Goal: Check status

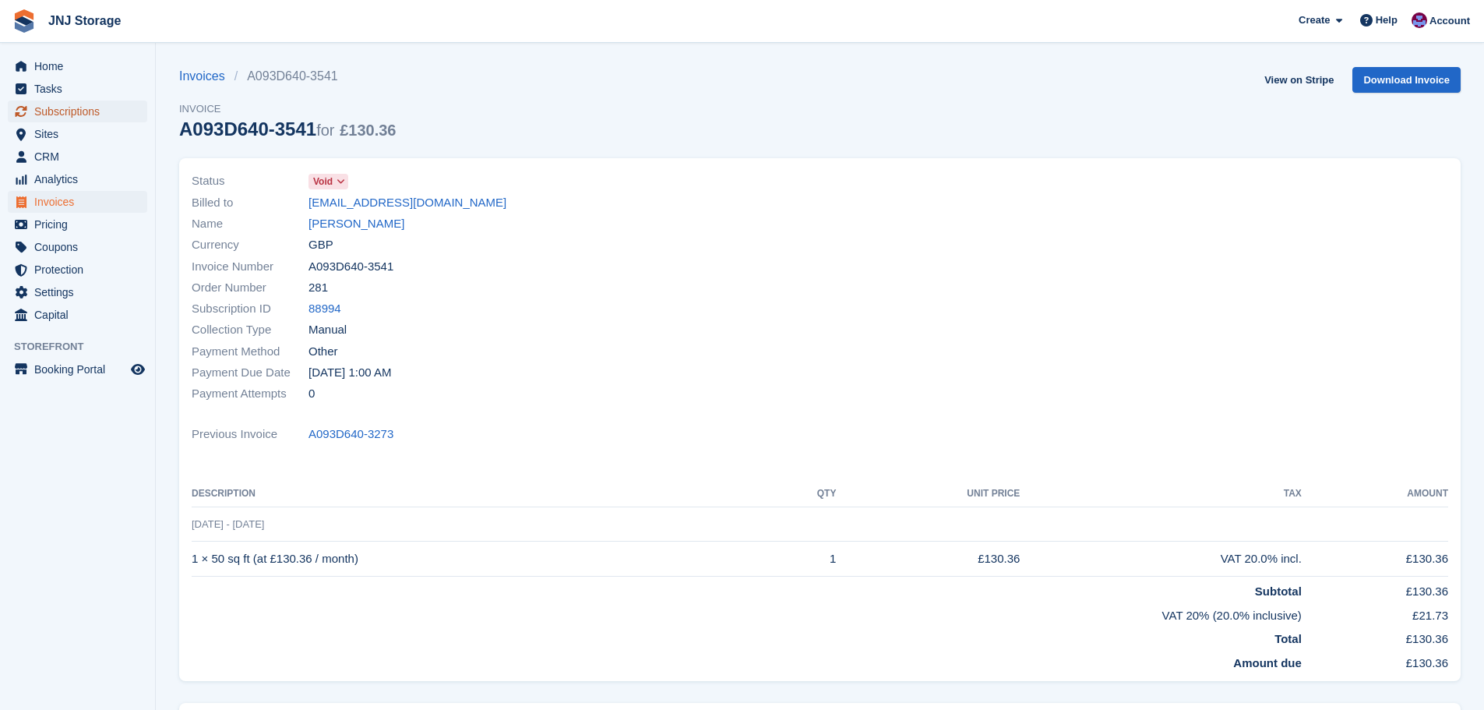
drag, startPoint x: 0, startPoint y: 0, endPoint x: 84, endPoint y: 113, distance: 140.8
click at [84, 113] on span "Subscriptions" at bounding box center [80, 111] width 93 height 22
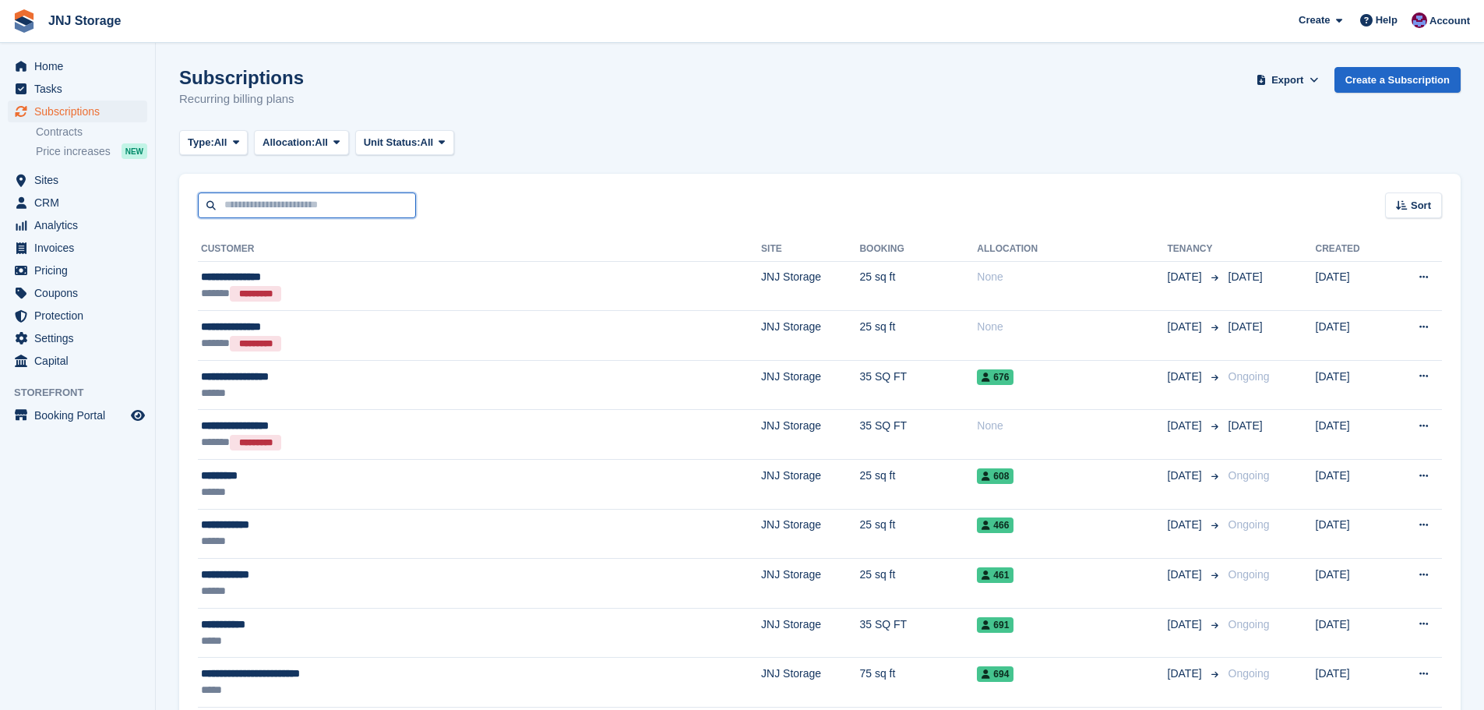
click at [279, 212] on input "text" at bounding box center [307, 205] width 218 height 26
type input "*********"
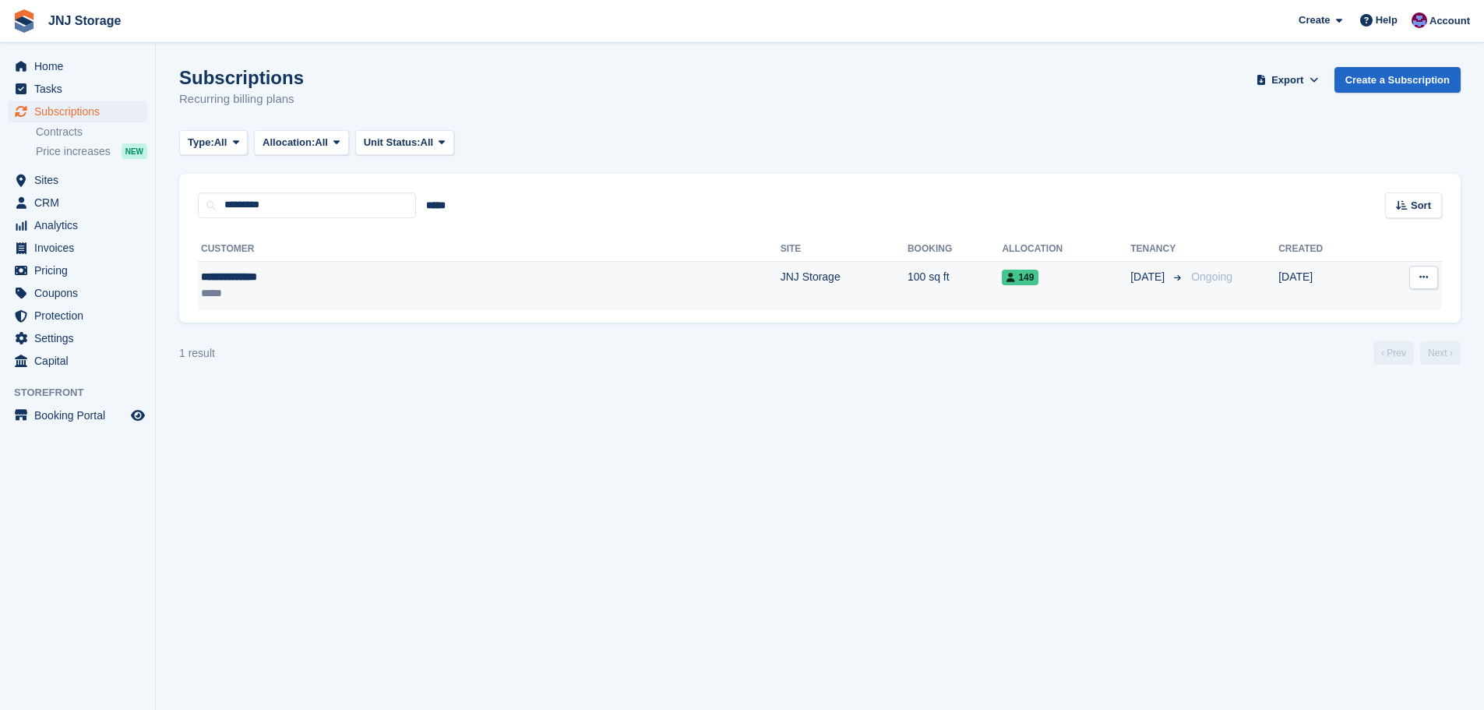
click at [780, 293] on td "JNJ Storage" at bounding box center [843, 285] width 127 height 49
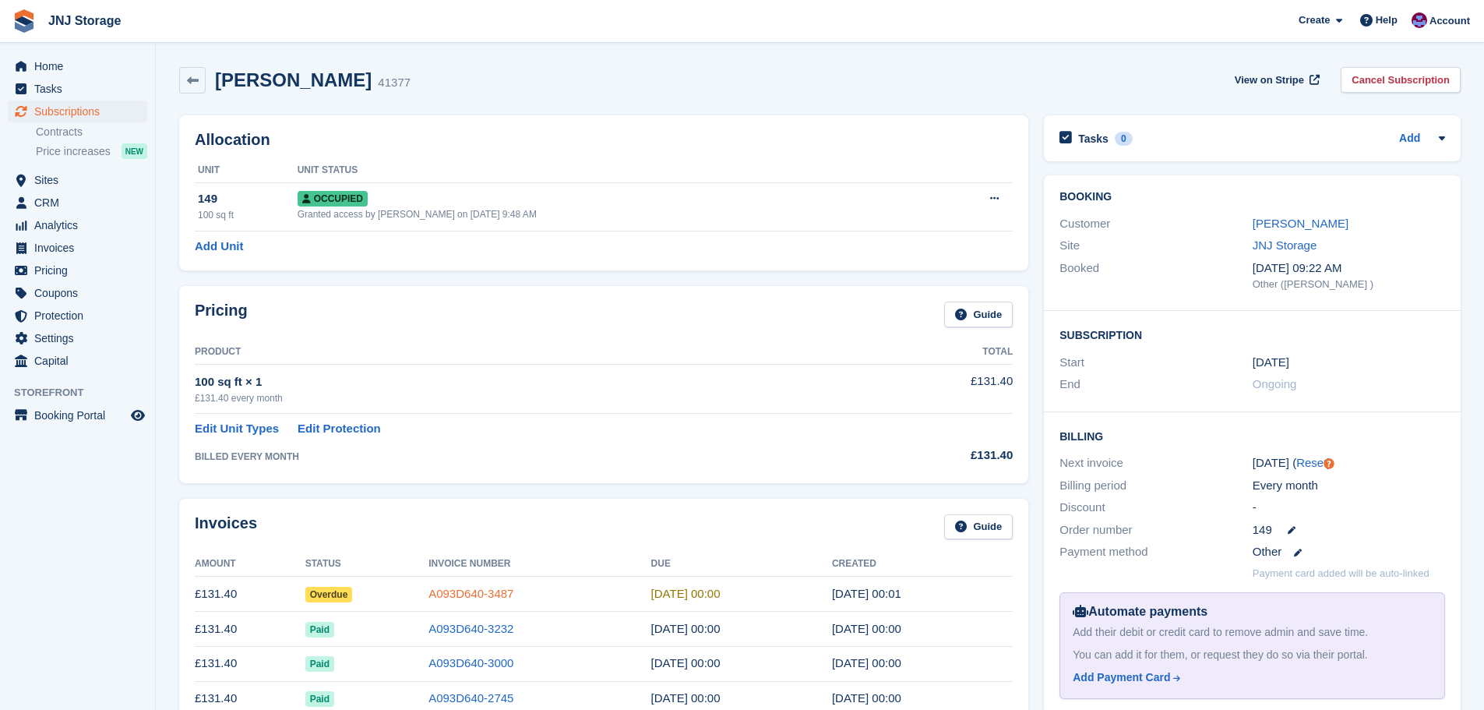
click at [482, 591] on link "A093D640-3487" at bounding box center [470, 593] width 85 height 13
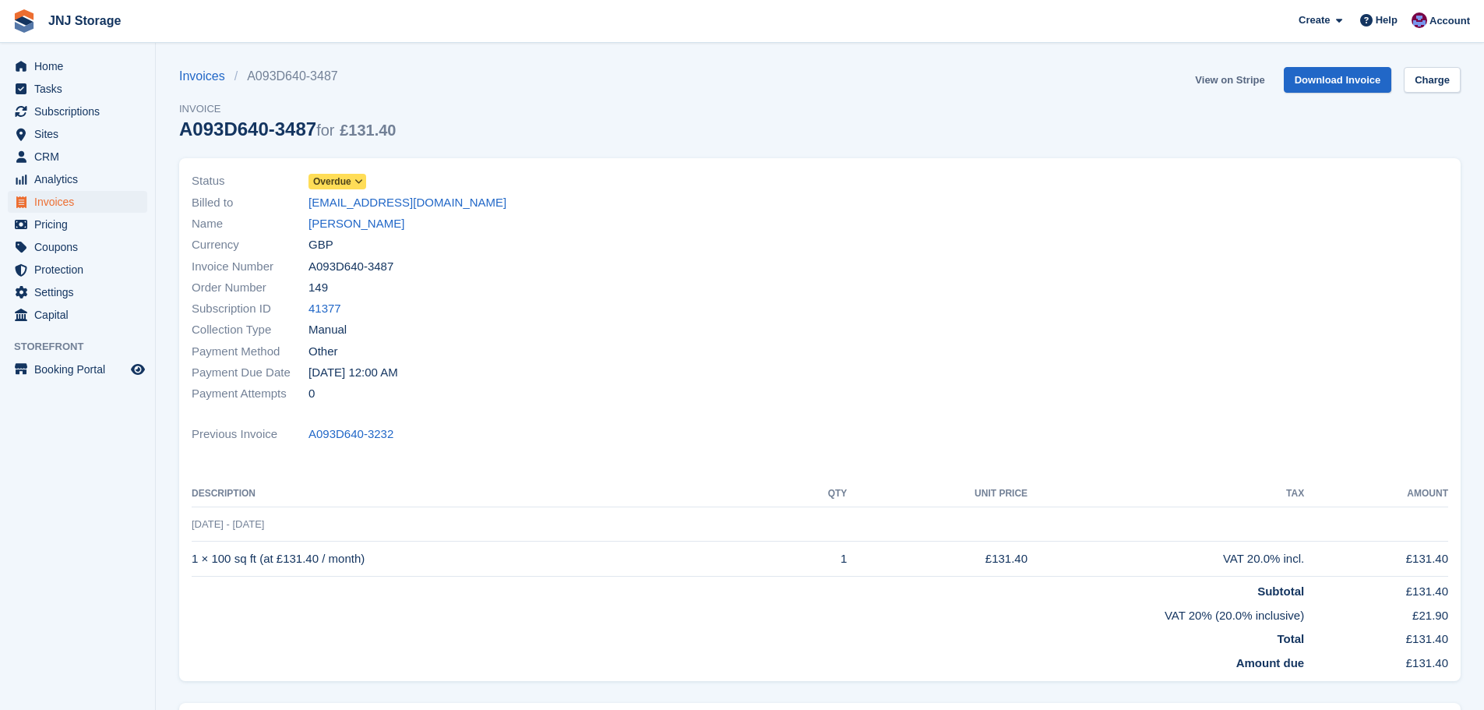
click at [1237, 79] on link "View on Stripe" at bounding box center [1230, 80] width 82 height 26
click at [346, 177] on span "Overdue" at bounding box center [332, 181] width 38 height 14
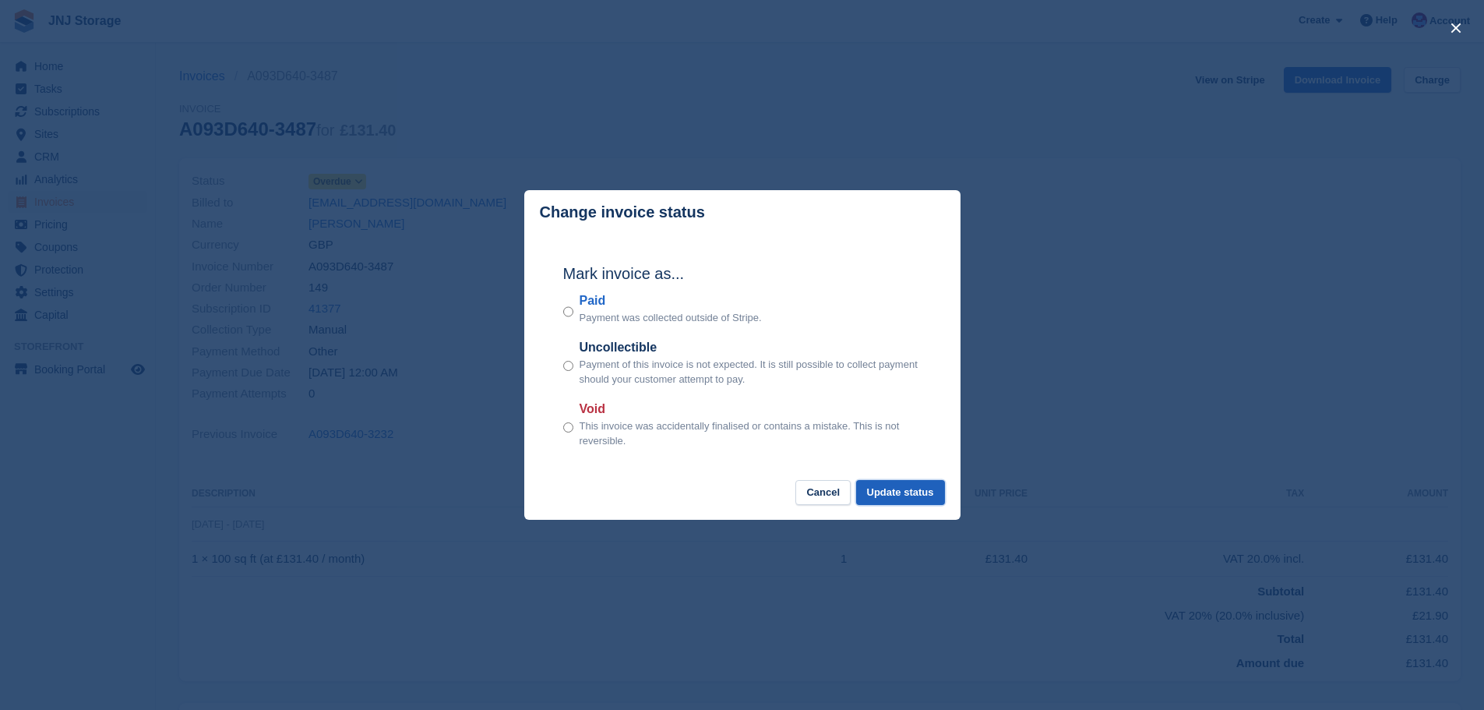
click at [891, 489] on button "Update status" at bounding box center [900, 493] width 89 height 26
